Goal: Find specific page/section: Find specific page/section

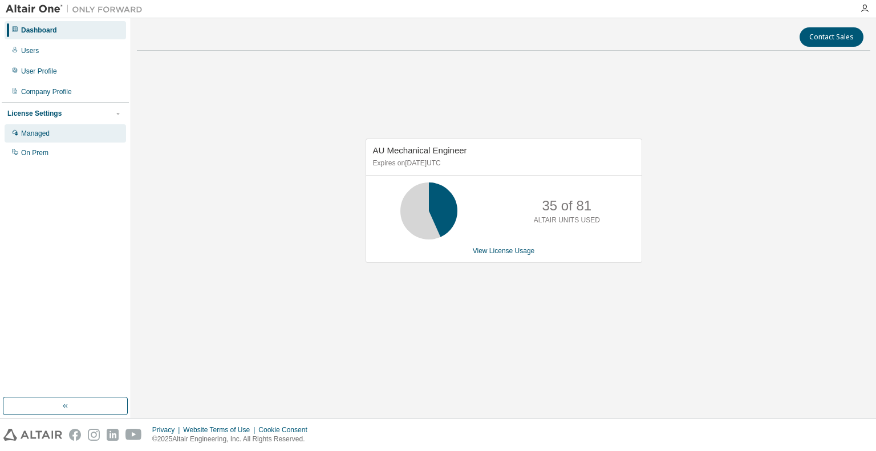
click at [31, 135] on div "Managed" at bounding box center [35, 133] width 29 height 9
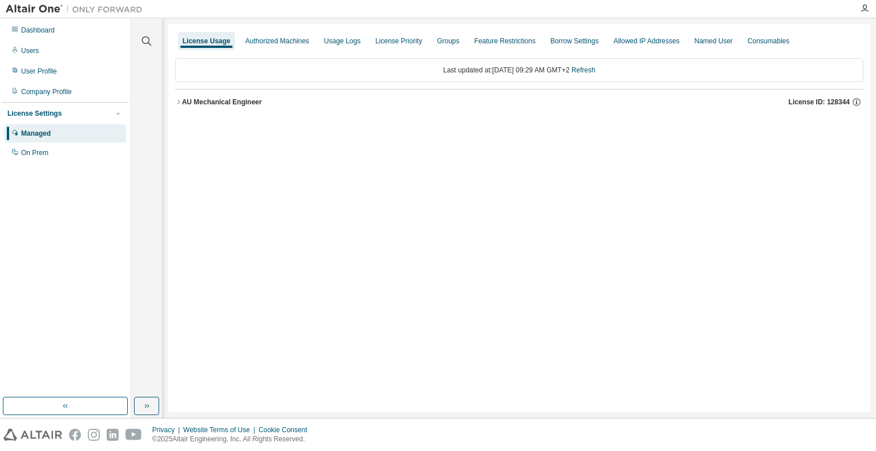
click at [180, 104] on icon "button" at bounding box center [178, 102] width 7 height 7
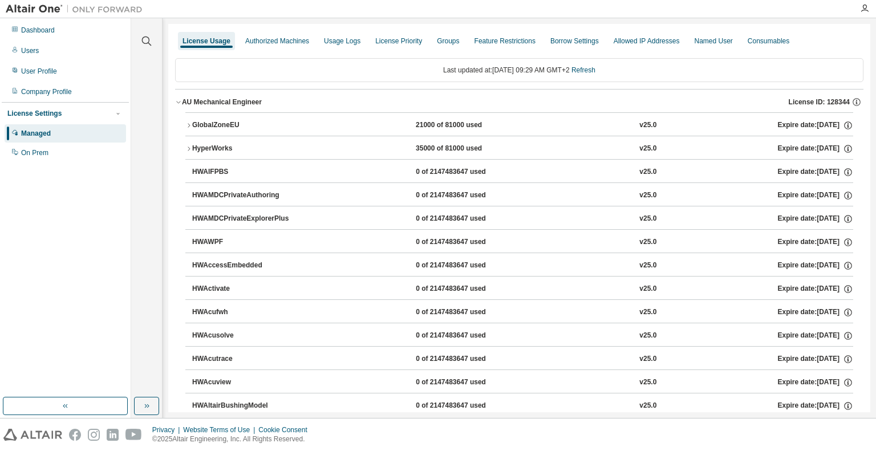
click at [187, 148] on icon "button" at bounding box center [188, 149] width 7 height 7
